Goal: Task Accomplishment & Management: Use online tool/utility

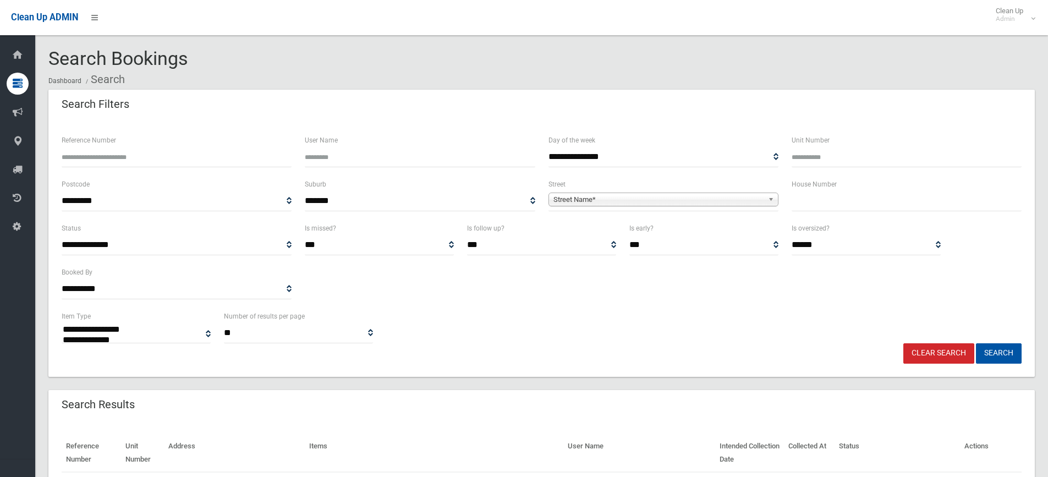
select select
type input "**"
click at [646, 201] on span "Street Name*" at bounding box center [658, 199] width 210 height 13
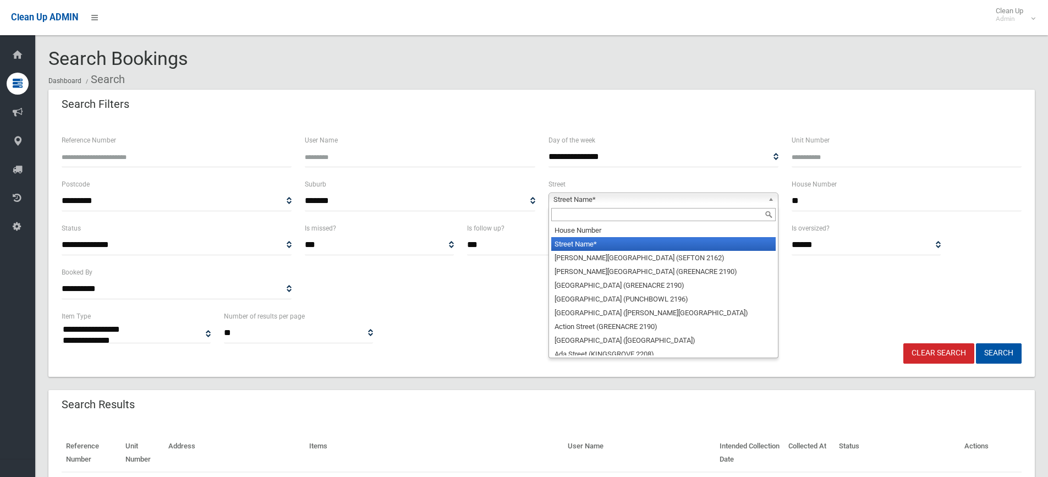
click at [576, 217] on input "text" at bounding box center [663, 214] width 224 height 13
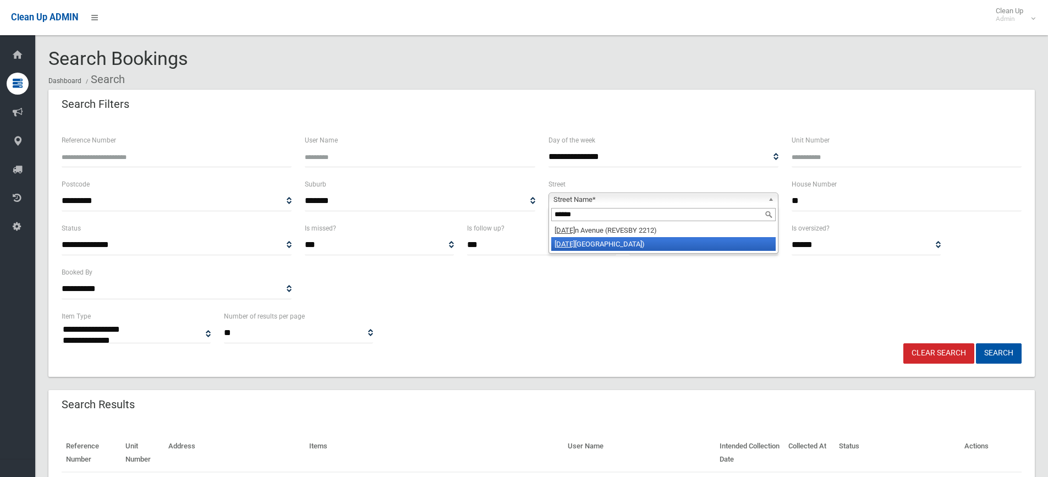
type input "******"
click at [623, 243] on li "[DATE][GEOGRAPHIC_DATA])" at bounding box center [663, 244] width 224 height 14
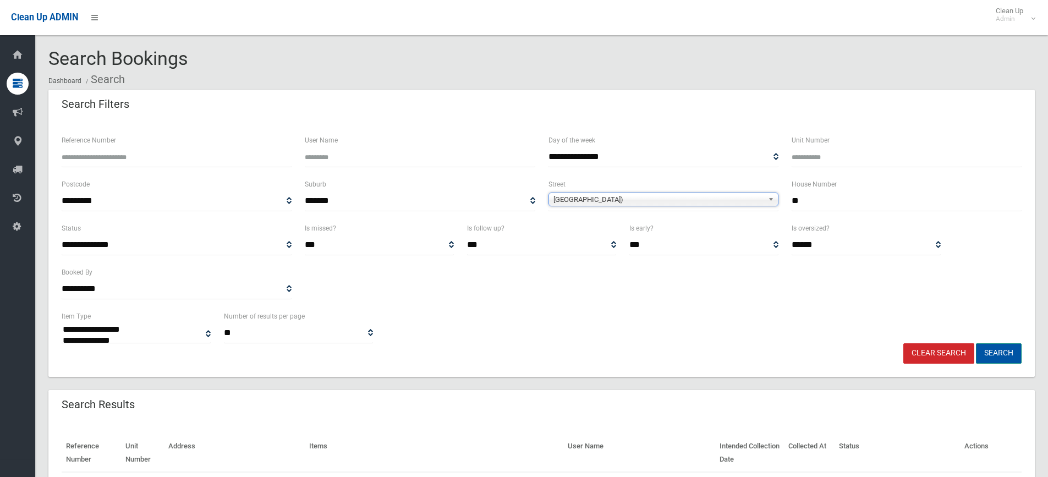
click at [998, 351] on button "Search" at bounding box center [999, 353] width 46 height 20
select select
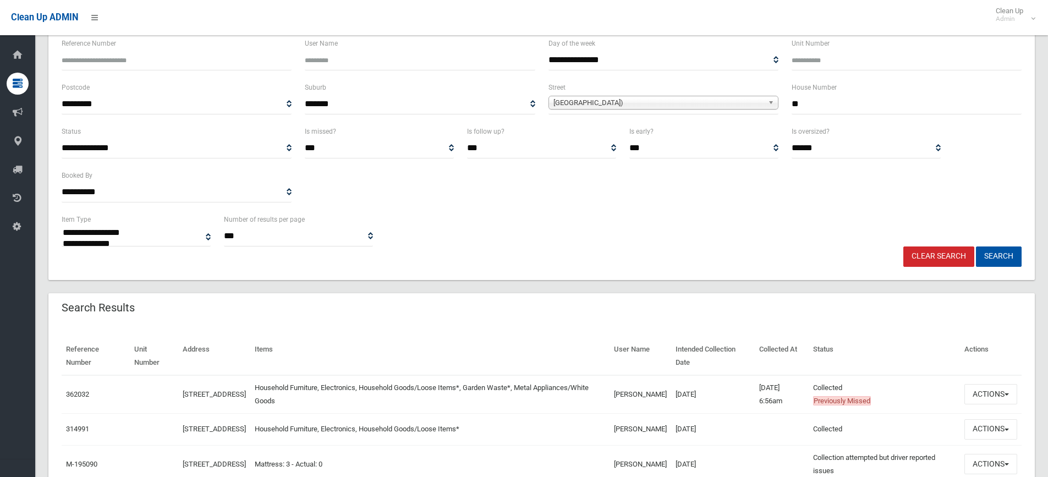
scroll to position [220, 0]
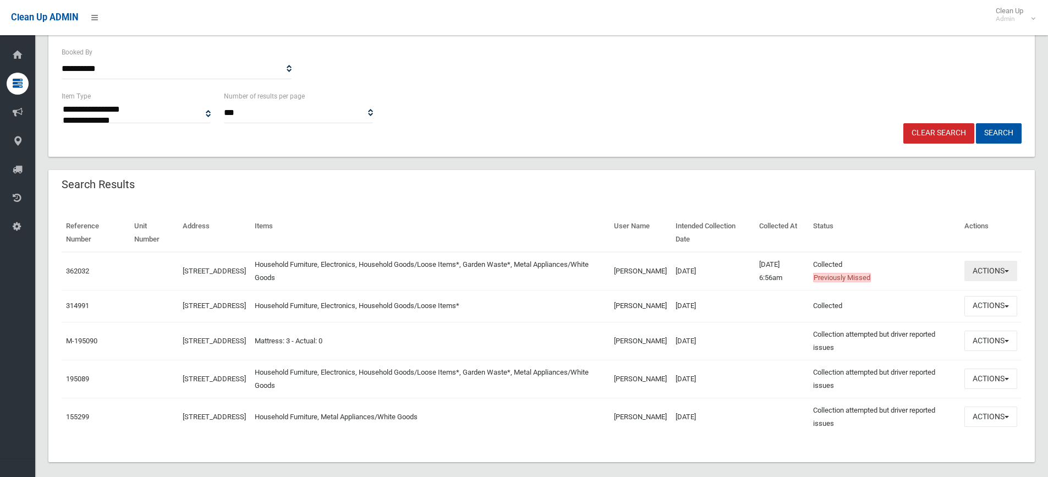
click at [996, 272] on button "Actions" at bounding box center [990, 271] width 53 height 20
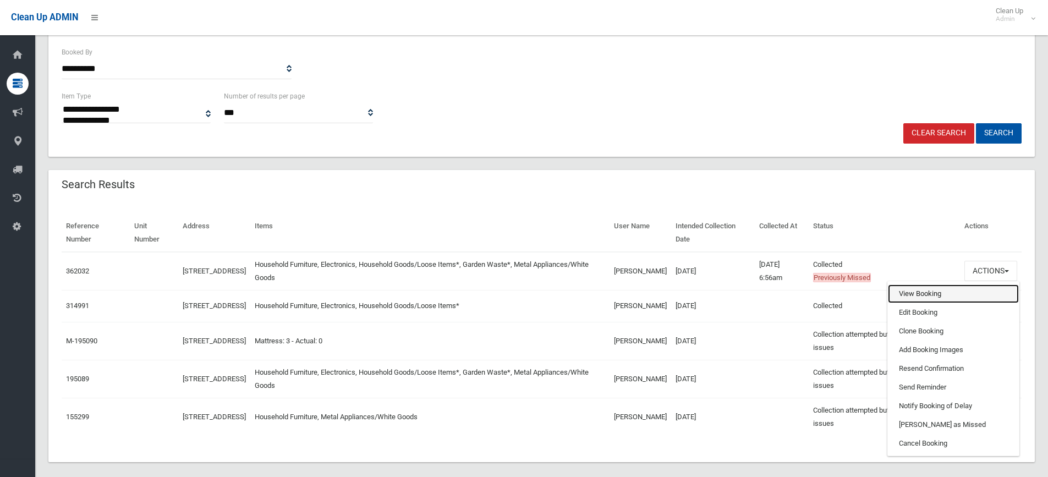
click at [949, 294] on link "View Booking" at bounding box center [953, 293] width 131 height 19
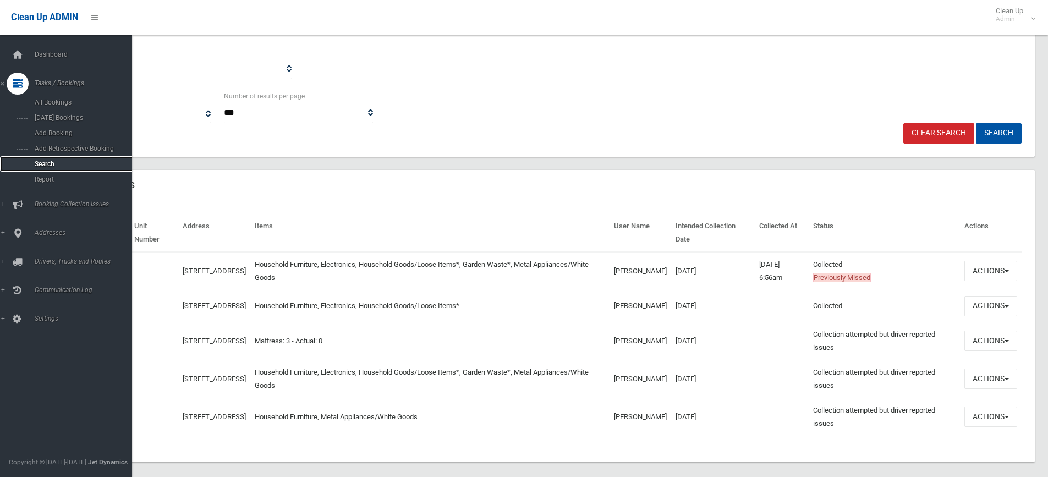
click at [54, 167] on span "Search" at bounding box center [81, 164] width 100 height 8
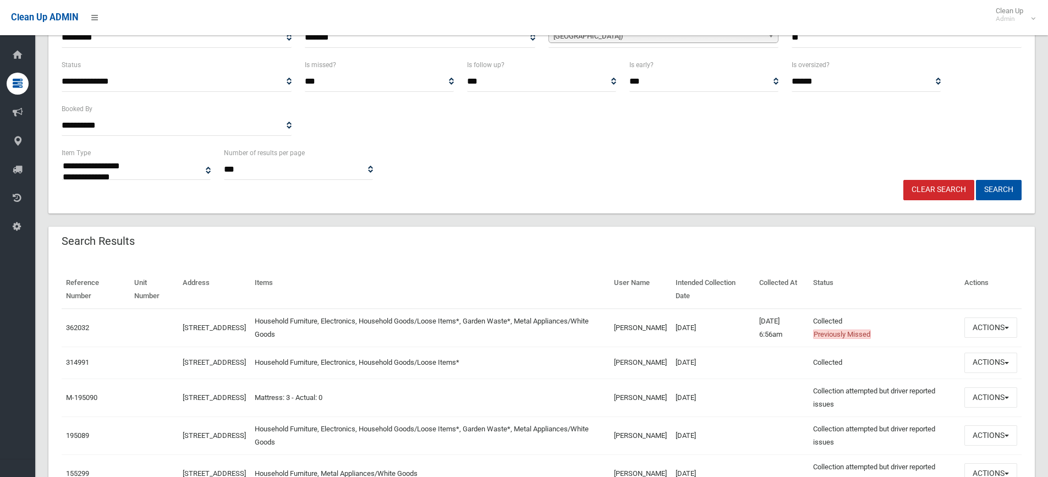
scroll to position [55, 0]
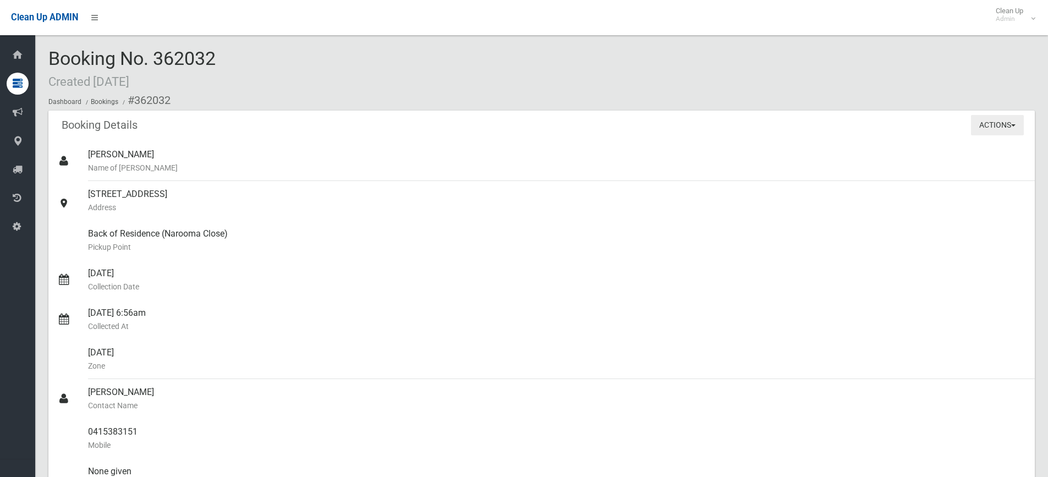
click at [993, 130] on button "Actions" at bounding box center [997, 125] width 53 height 20
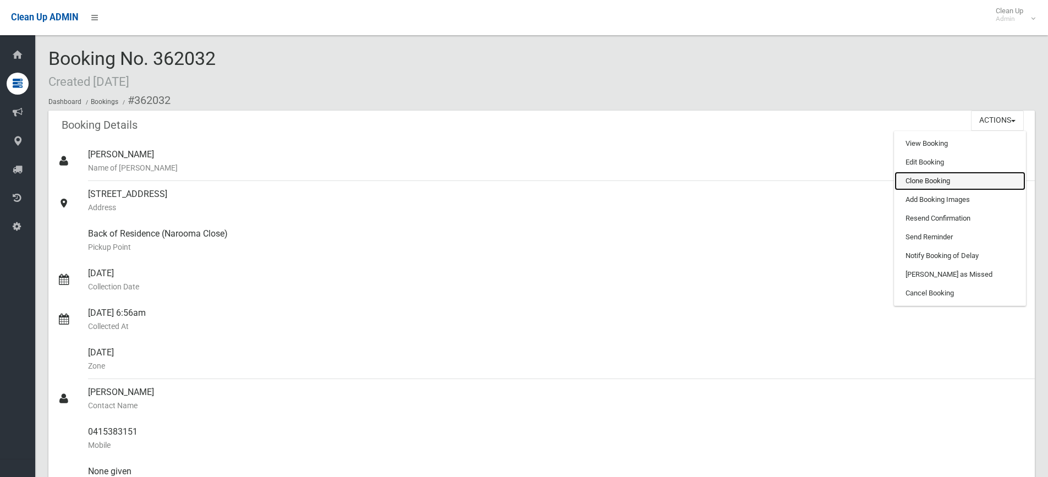
click at [928, 185] on link "Clone Booking" at bounding box center [959, 181] width 131 height 19
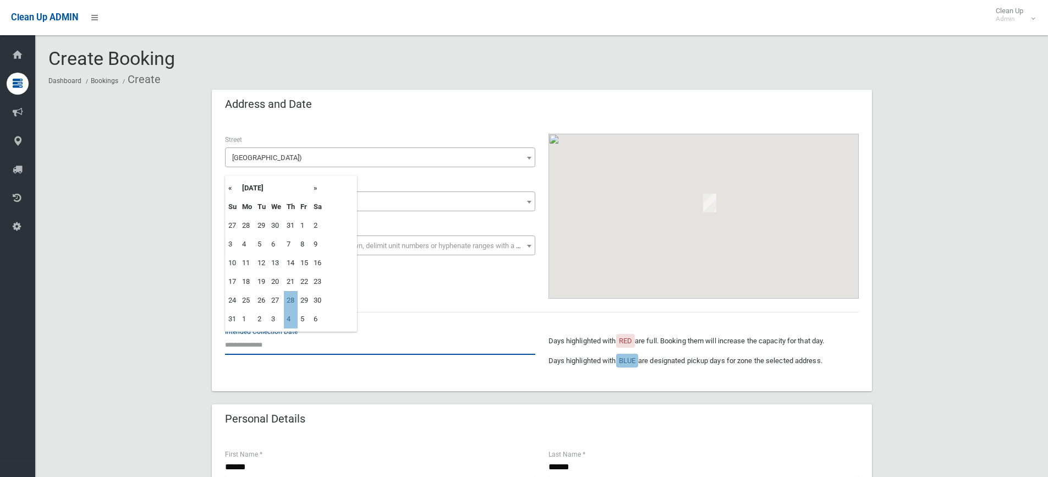
click at [258, 350] on input "text" at bounding box center [380, 344] width 310 height 20
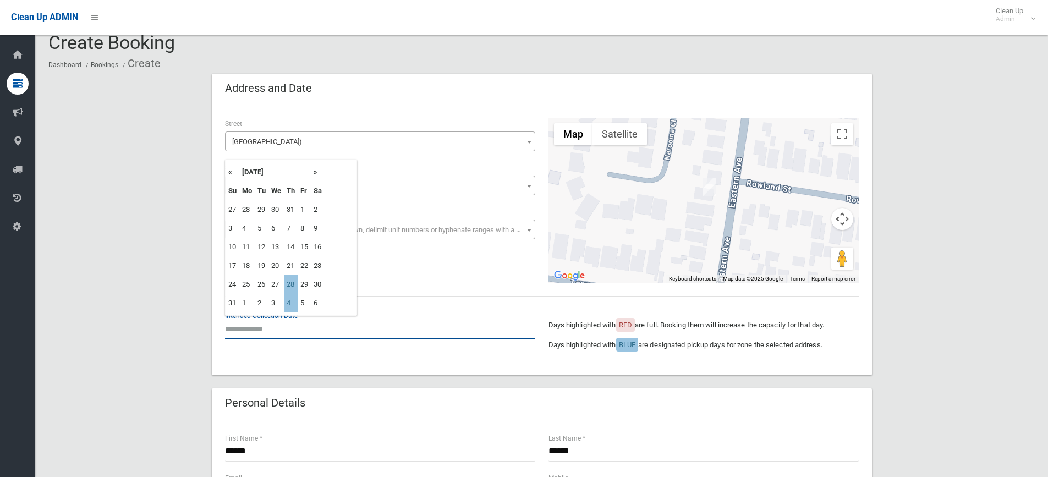
scroll to position [165, 0]
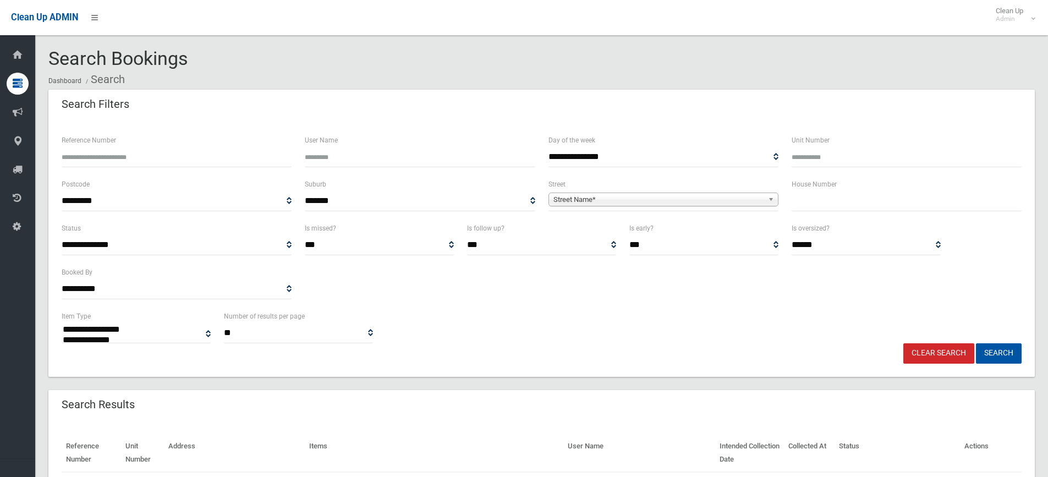
select select
